Goal: Information Seeking & Learning: Learn about a topic

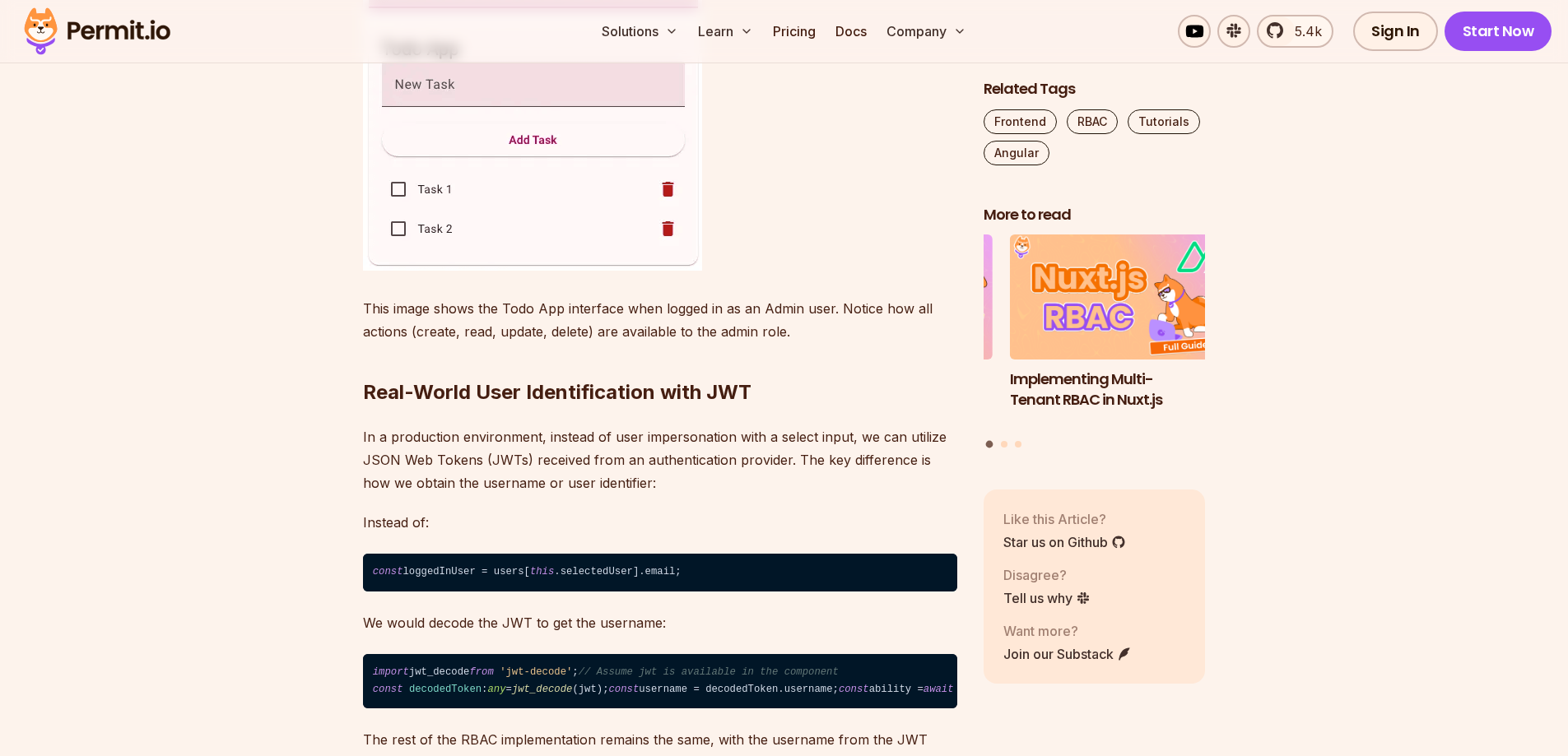
scroll to position [10202, 0]
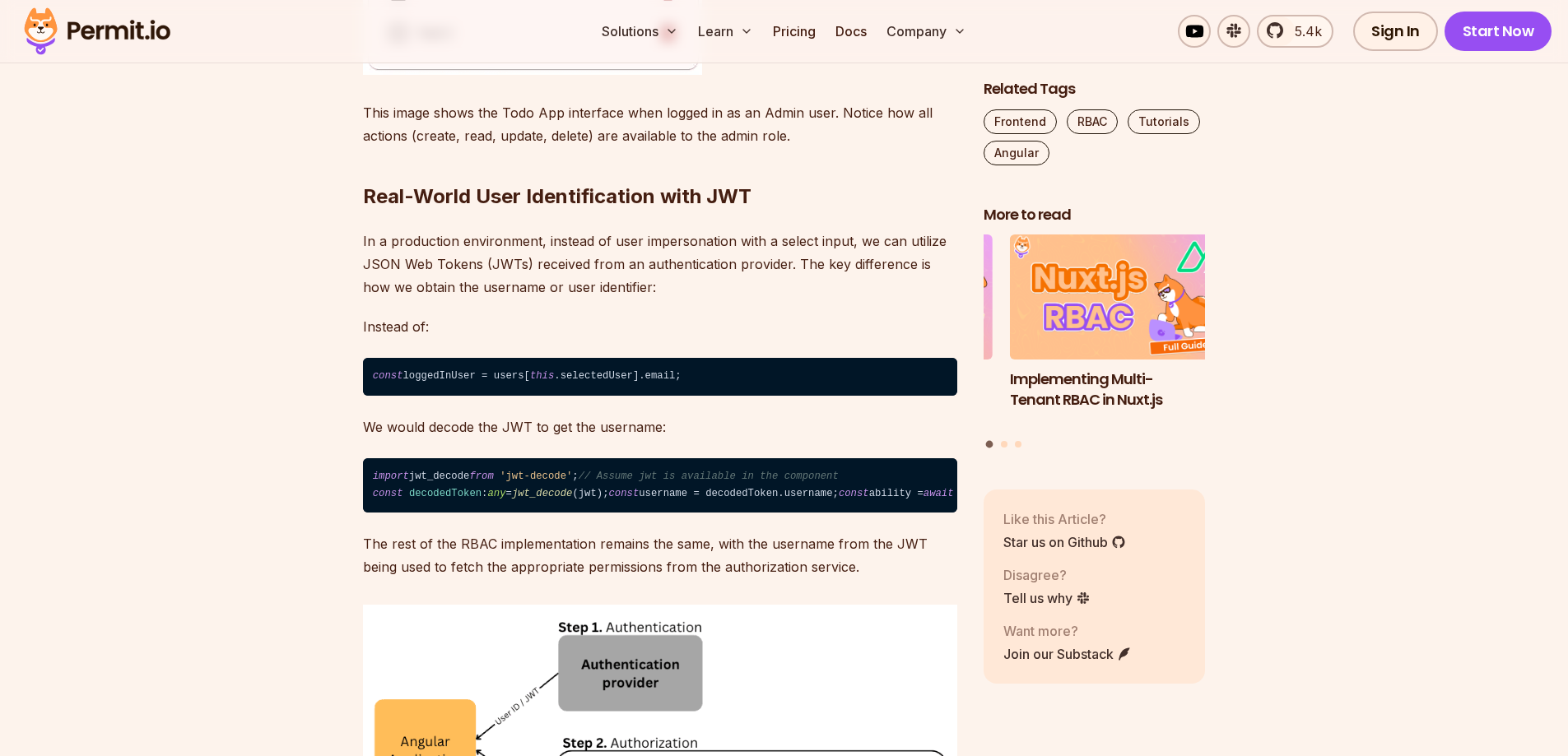
drag, startPoint x: 370, startPoint y: 142, endPoint x: 445, endPoint y: 567, distance: 431.6
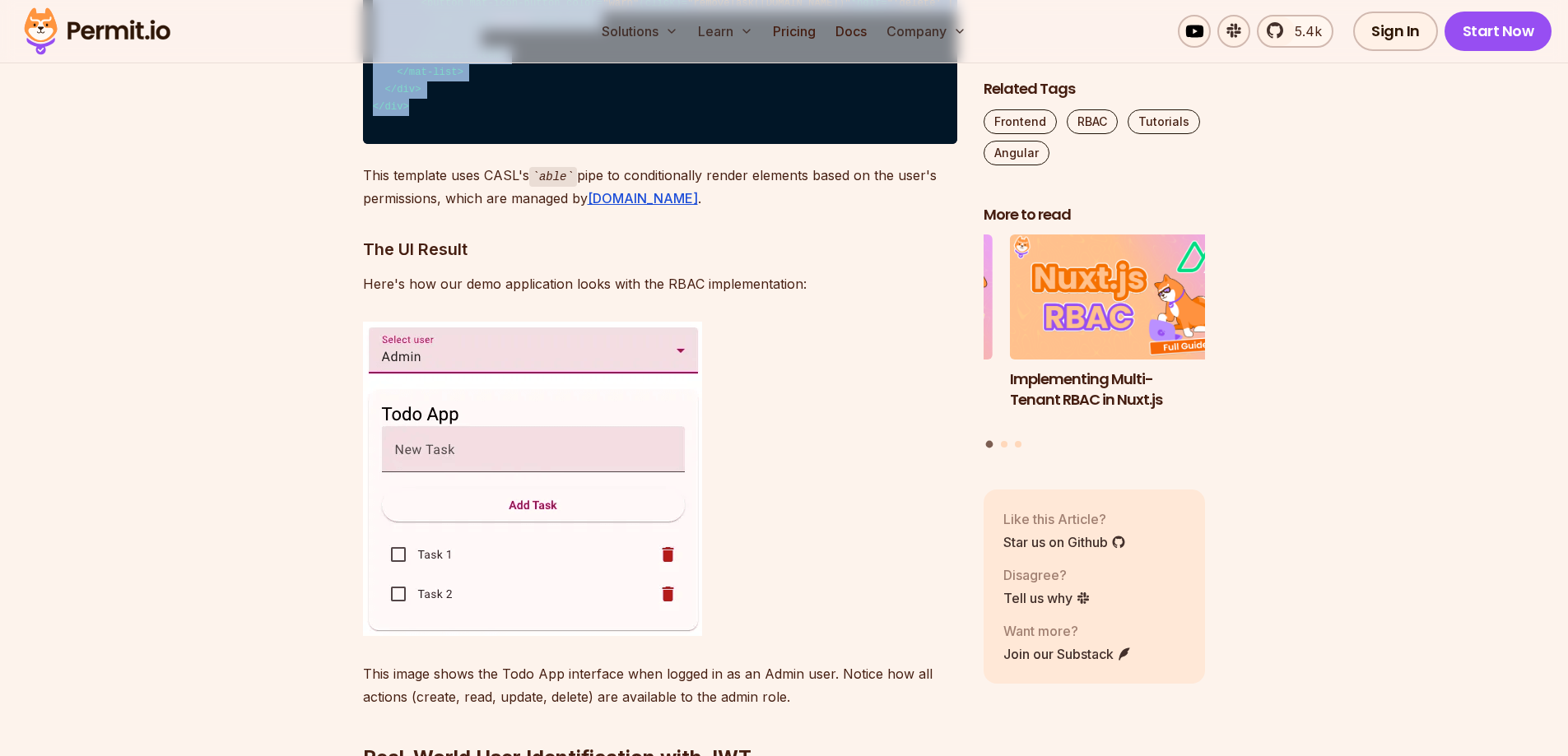
scroll to position [9626, 0]
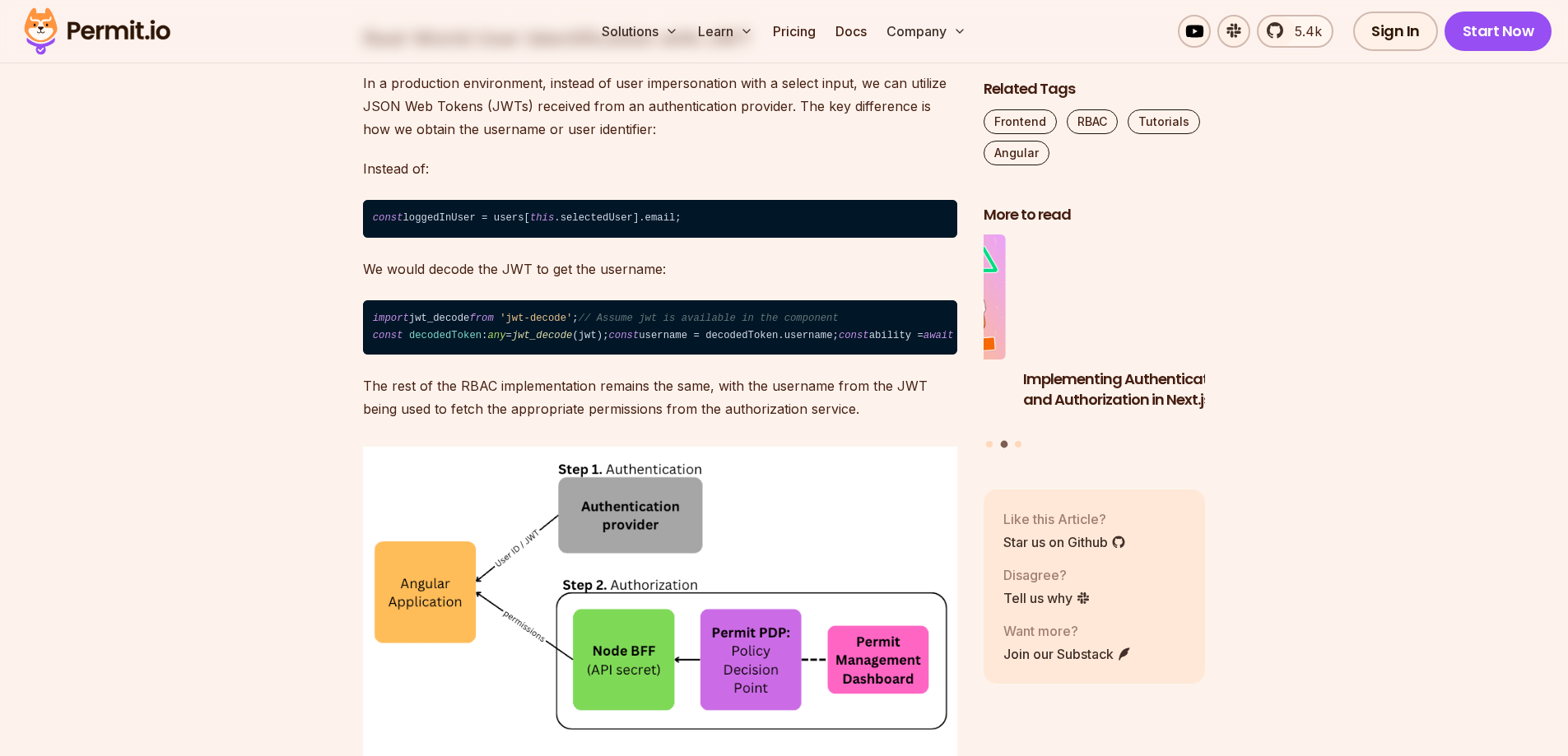
scroll to position [10366, 0]
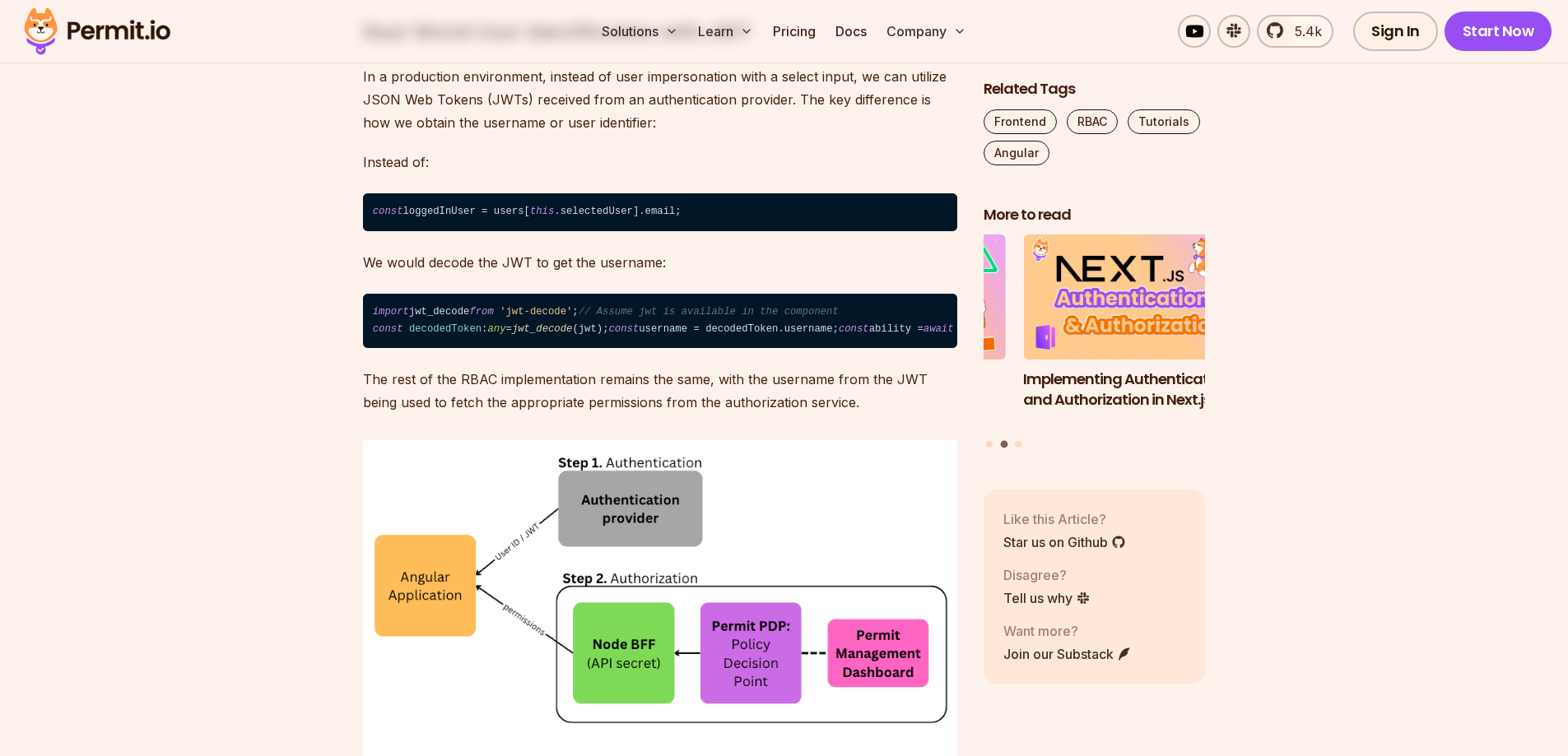
drag, startPoint x: 365, startPoint y: 135, endPoint x: 451, endPoint y: 416, distance: 293.9
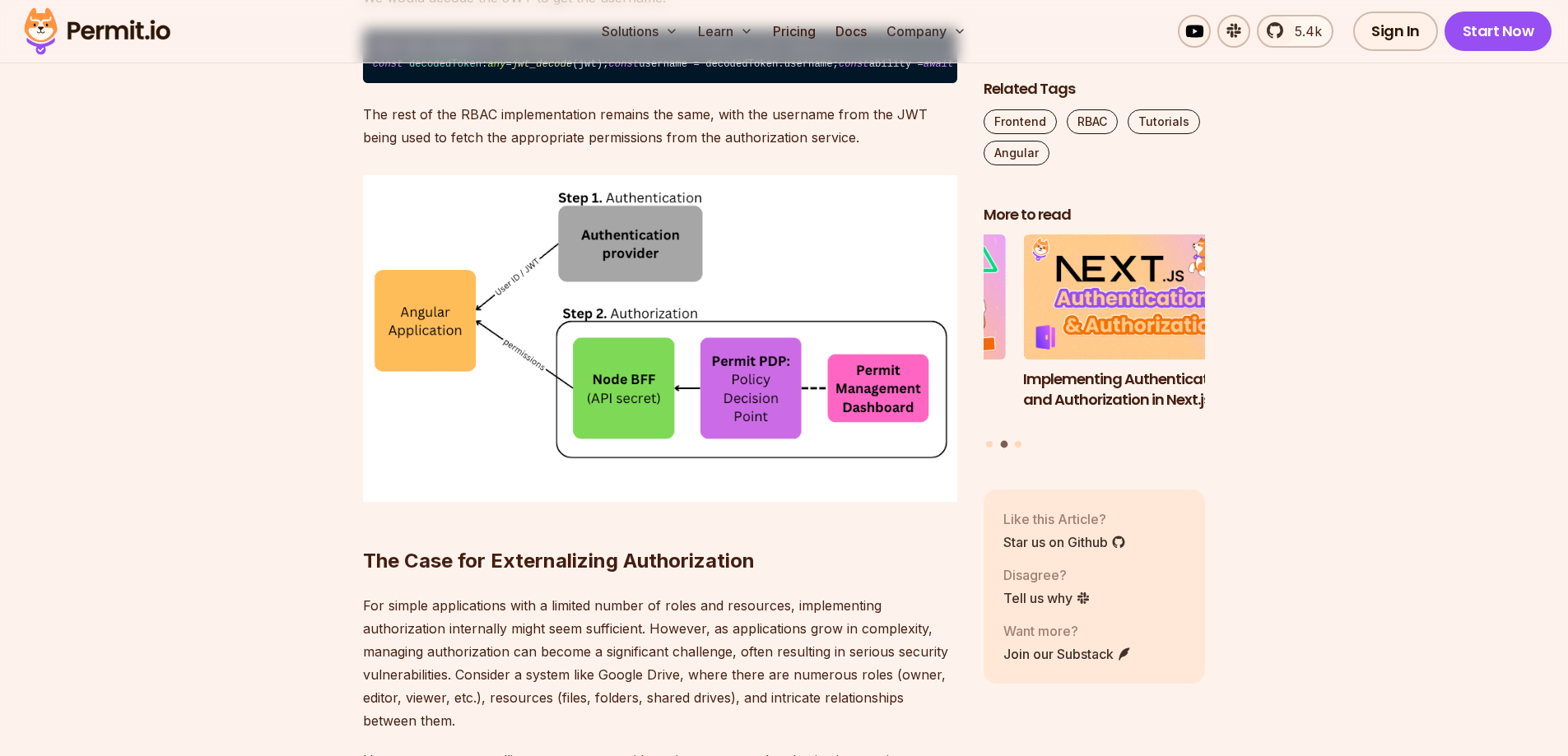
scroll to position [10777, 0]
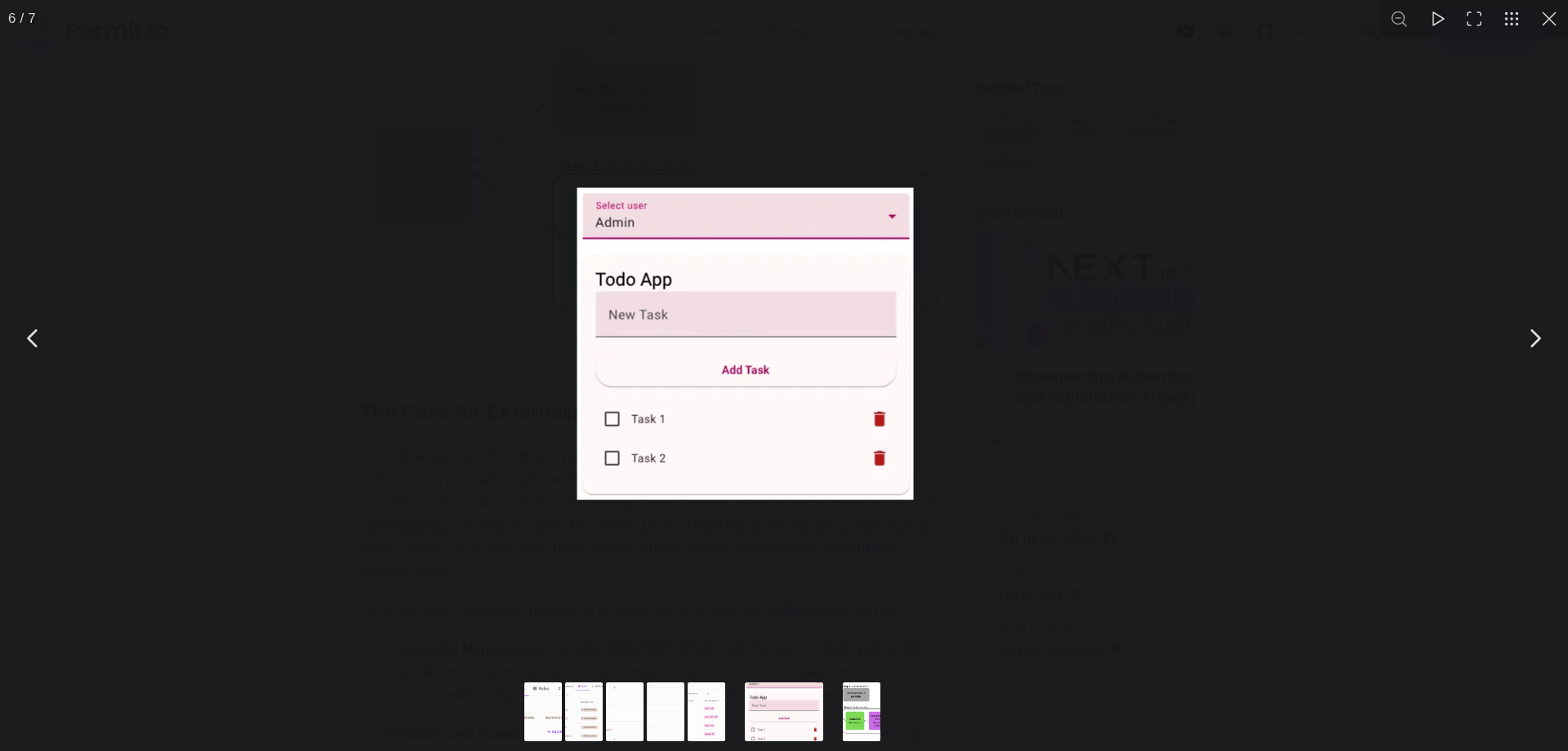
click at [535, 254] on div "You can close this modal content with the ESC key" at bounding box center [784, 337] width 1568 height 676
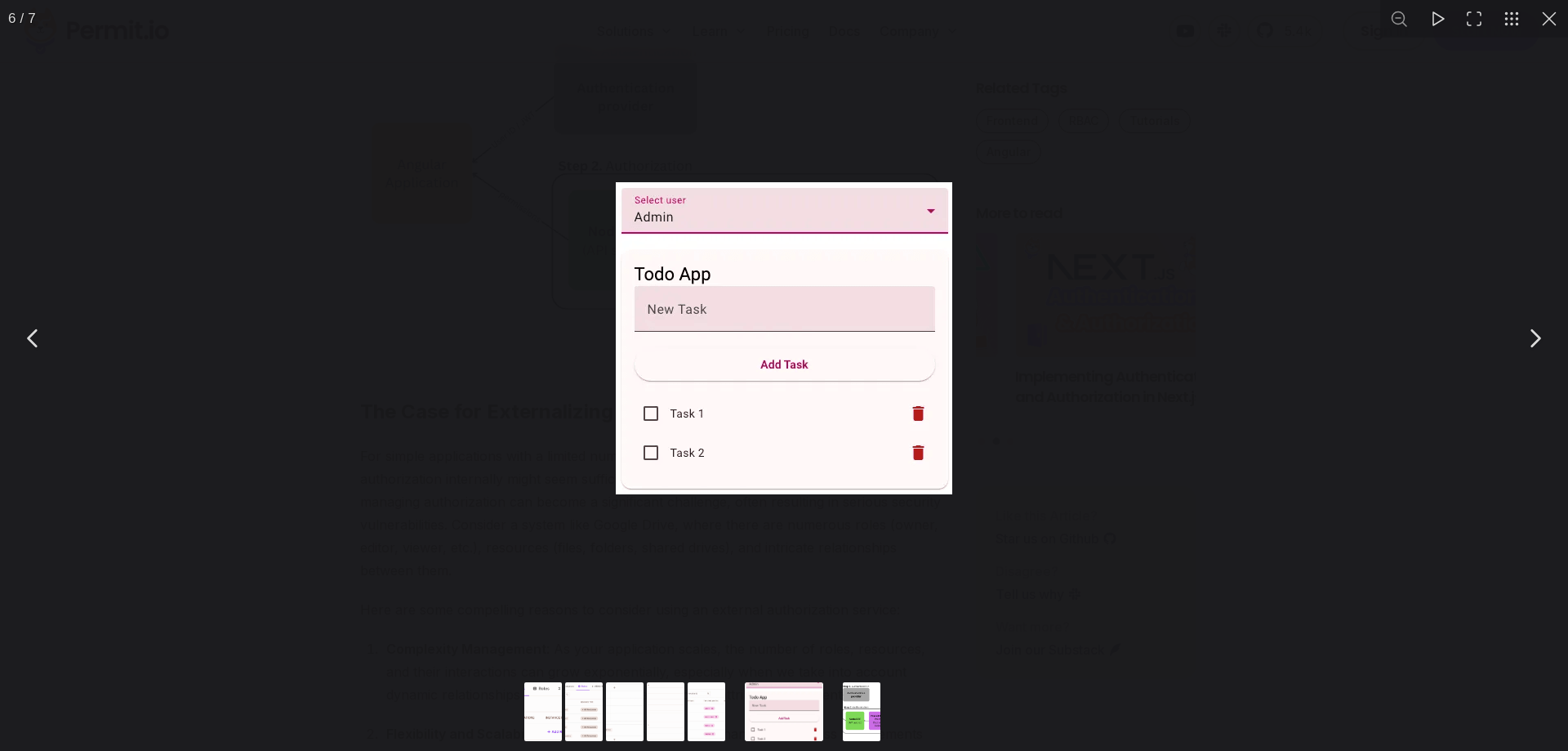
click at [379, 405] on div "You can close this modal content with the ESC key" at bounding box center [784, 337] width 1568 height 676
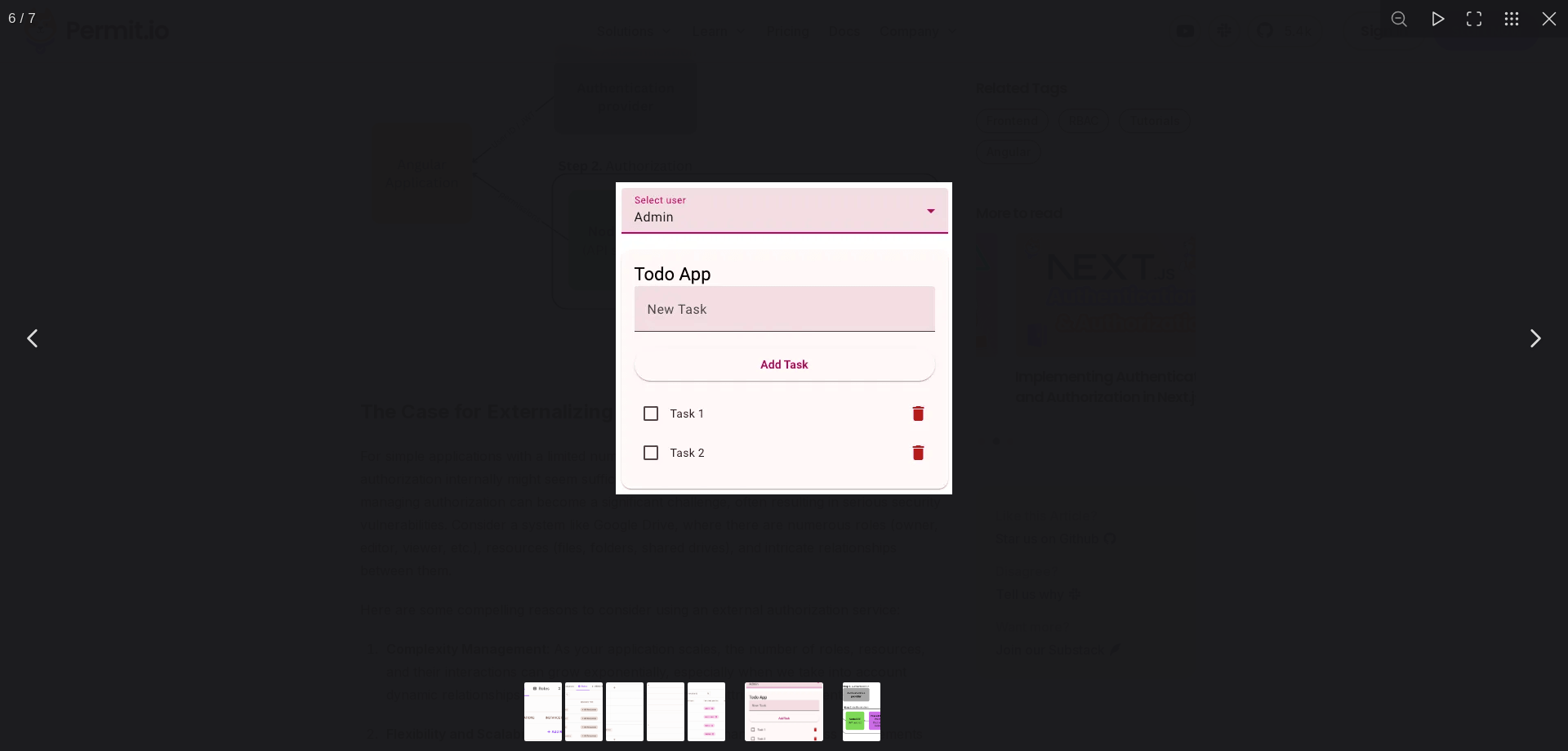
click at [313, 424] on div "You can close this modal content with the ESC key" at bounding box center [784, 337] width 1568 height 676
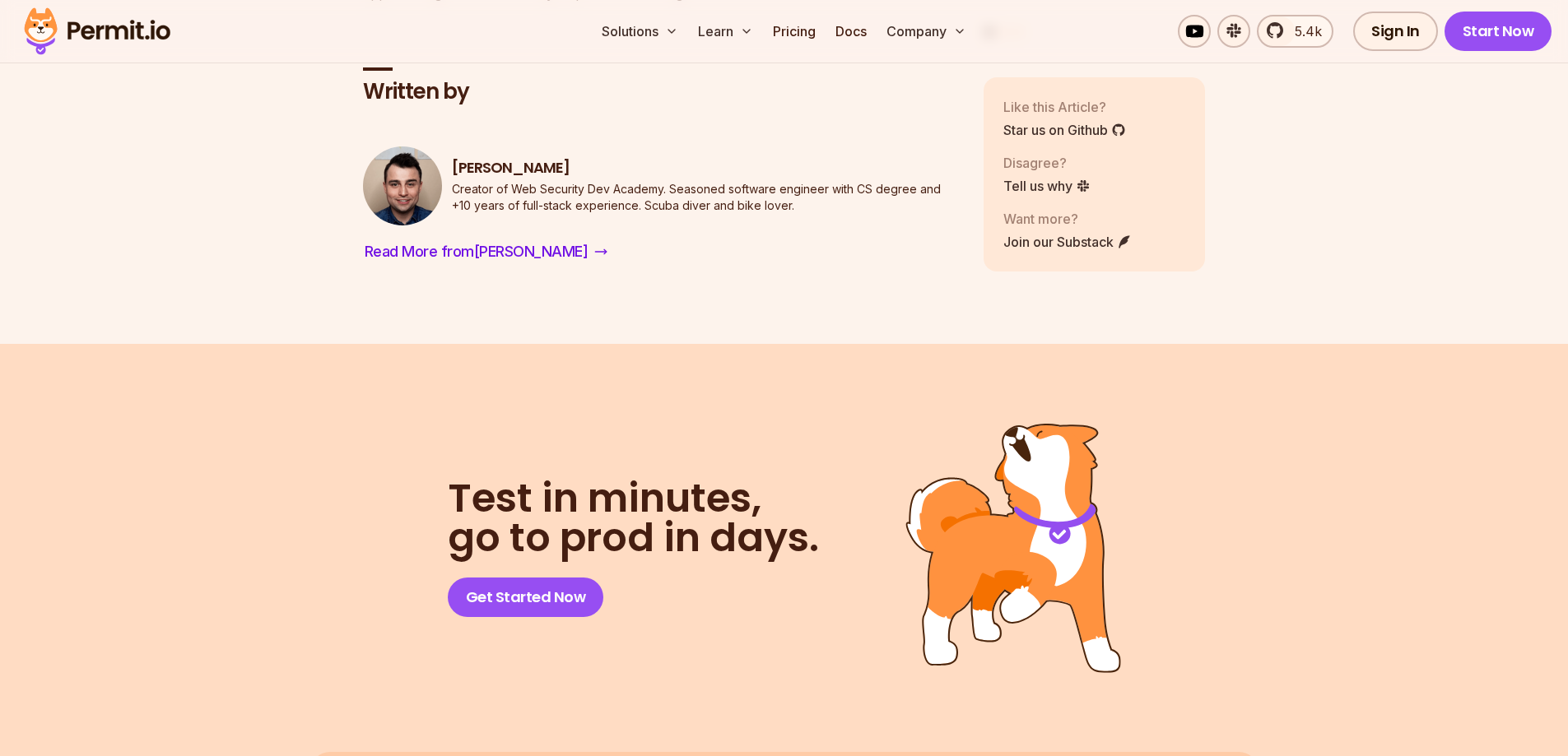
scroll to position [12332, 0]
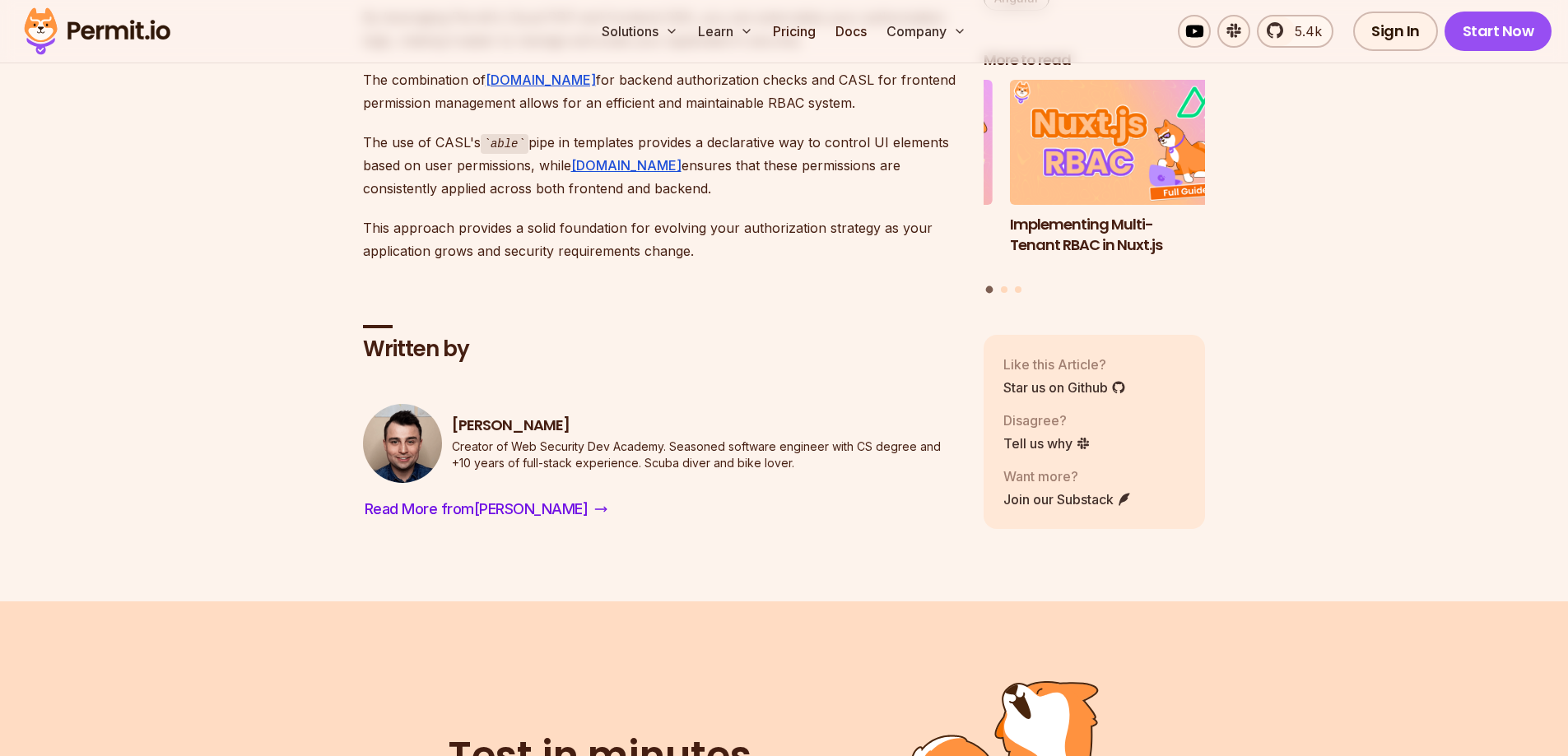
drag, startPoint x: 244, startPoint y: 13, endPoint x: 85, endPoint y: 18, distance: 159.1
click at [85, 18] on div "Solutions Learn Pricing Docs Company 5.4k Sign In Start Now" at bounding box center [784, 32] width 1568 height 63
click at [154, 36] on img at bounding box center [96, 32] width 161 height 56
click at [134, 29] on img at bounding box center [96, 32] width 161 height 56
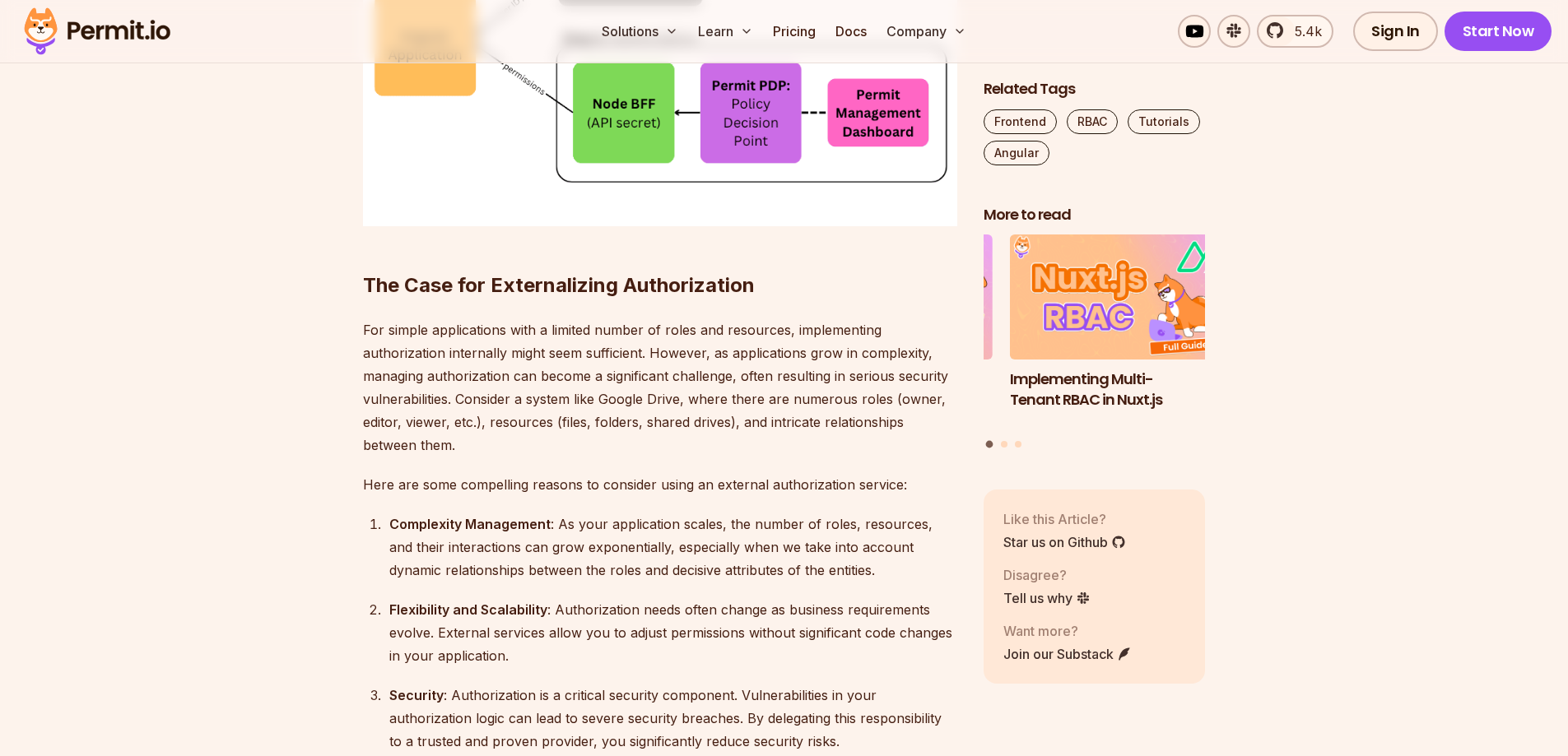
scroll to position [10813, 0]
